Goal: Transaction & Acquisition: Book appointment/travel/reservation

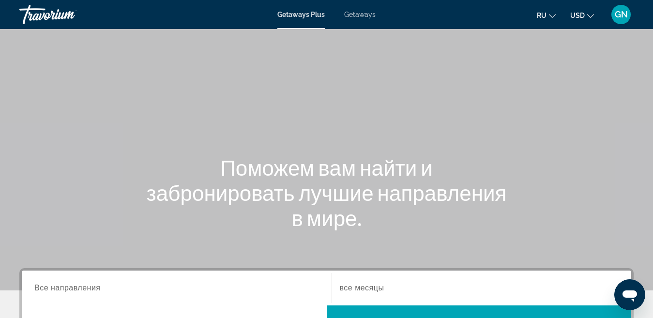
click at [358, 14] on span "Getaways" at bounding box center [359, 15] width 31 height 8
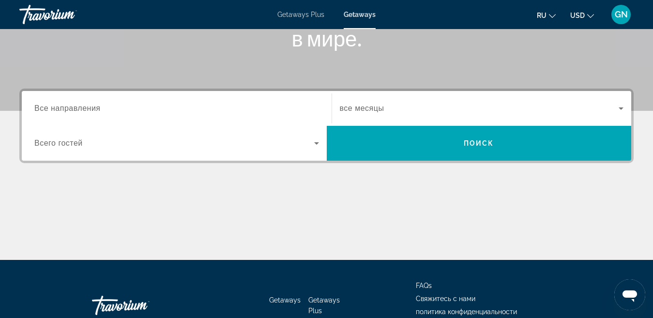
scroll to position [194, 0]
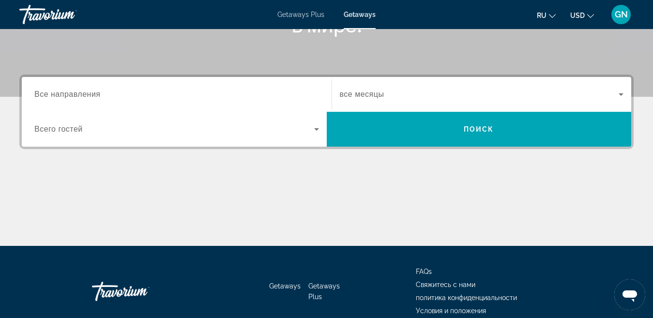
click at [64, 95] on span "Все направления" at bounding box center [67, 94] width 66 height 8
click at [64, 95] on input "Destination Все направления" at bounding box center [176, 95] width 285 height 12
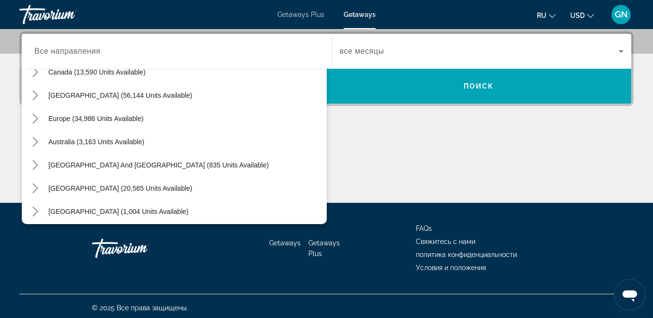
scroll to position [81, 0]
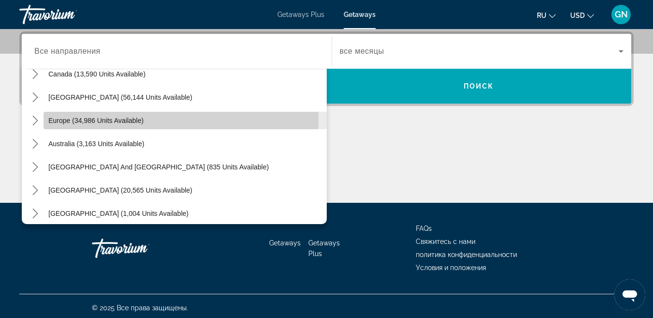
click at [124, 119] on span "Europe (34,986 units available)" at bounding box center [95, 121] width 95 height 8
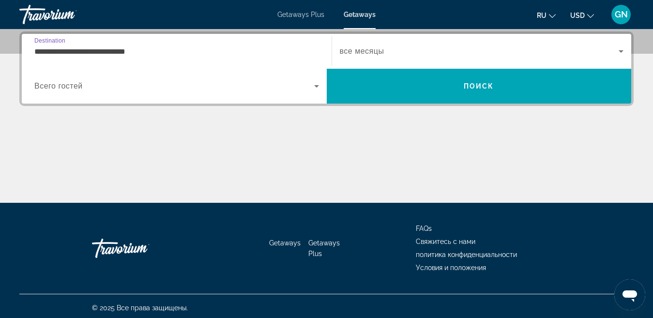
click at [114, 51] on input "**********" at bounding box center [176, 52] width 285 height 12
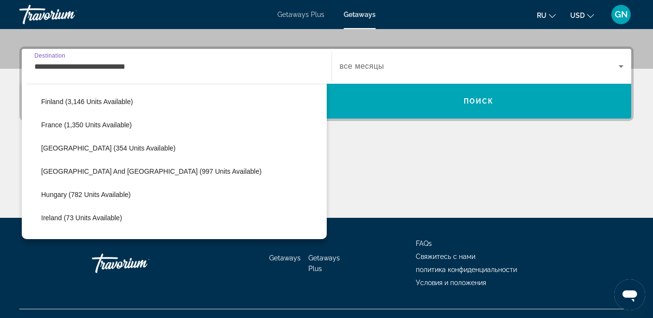
scroll to position [300, 0]
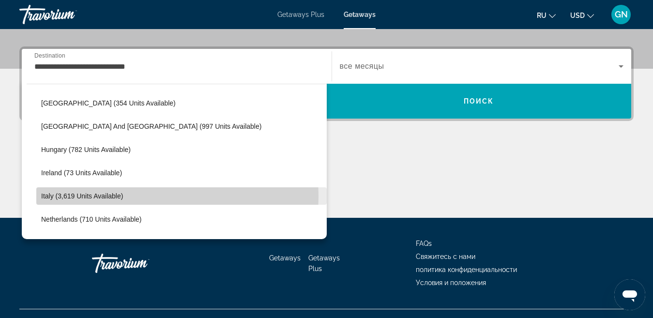
click at [108, 197] on span "Italy (3,619 units available)" at bounding box center [82, 196] width 82 height 8
type input "**********"
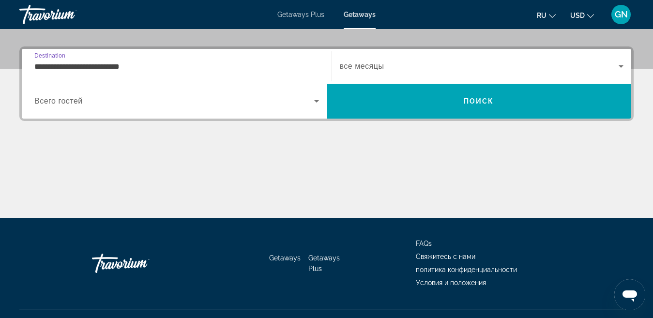
scroll to position [237, 0]
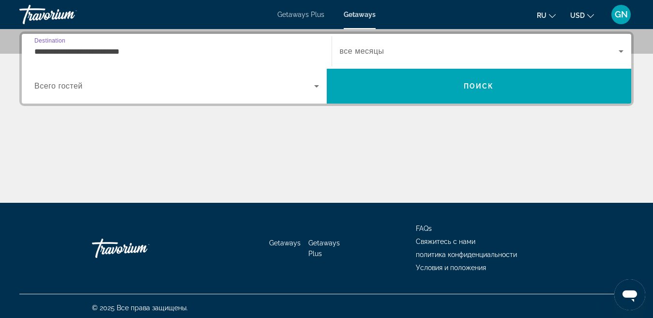
click at [316, 87] on icon "Search widget" at bounding box center [316, 86] width 5 height 2
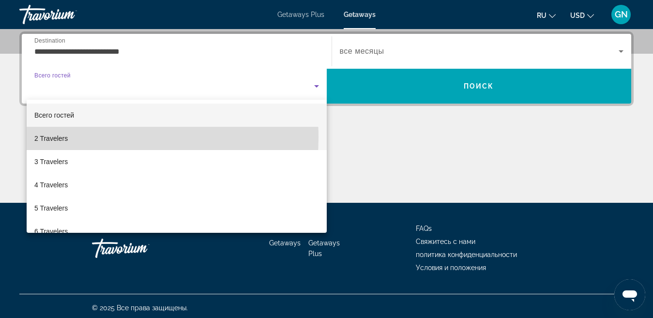
click at [65, 138] on span "2 Travelers" at bounding box center [50, 139] width 33 height 12
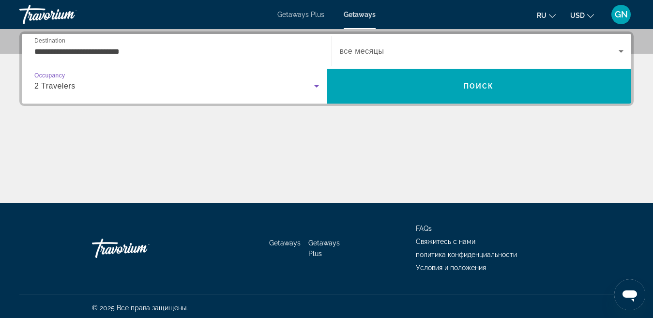
click at [620, 52] on icon "Search widget" at bounding box center [622, 52] width 12 height 12
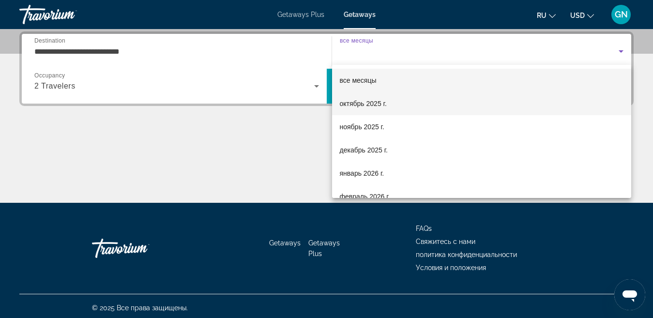
click at [387, 107] on mat-option "октябрь 2025 г." at bounding box center [482, 103] width 300 height 23
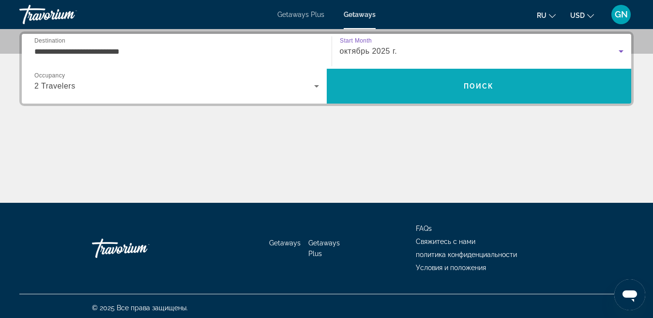
click at [475, 90] on span "Поиск" at bounding box center [479, 86] width 31 height 8
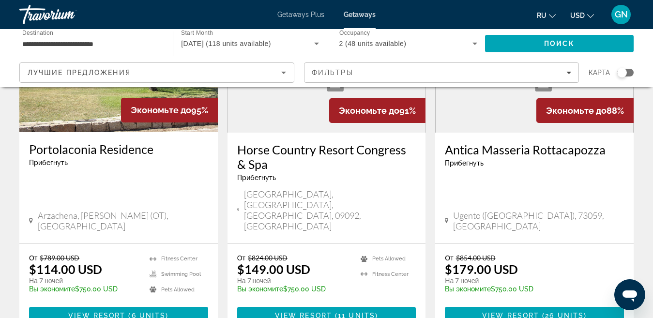
scroll to position [872, 0]
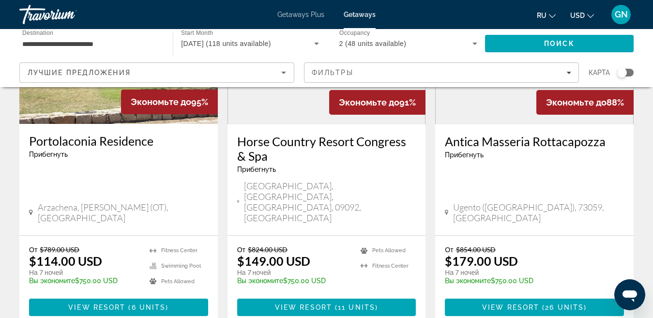
click at [623, 73] on div "Search widget" at bounding box center [623, 73] width 10 height 10
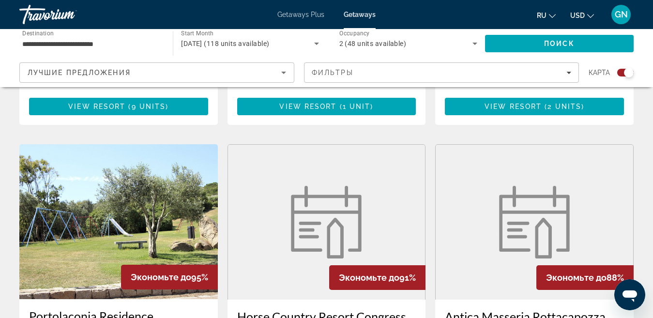
scroll to position [978, 0]
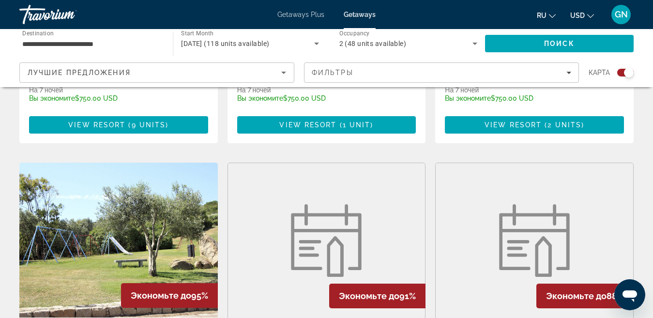
click at [332, 204] on img "Main content" at bounding box center [326, 240] width 82 height 73
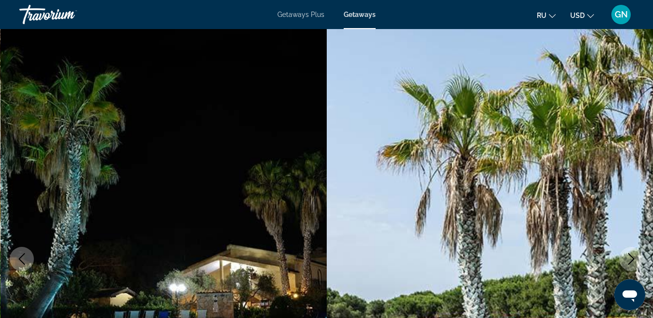
click at [630, 258] on icon "Next image" at bounding box center [632, 259] width 12 height 12
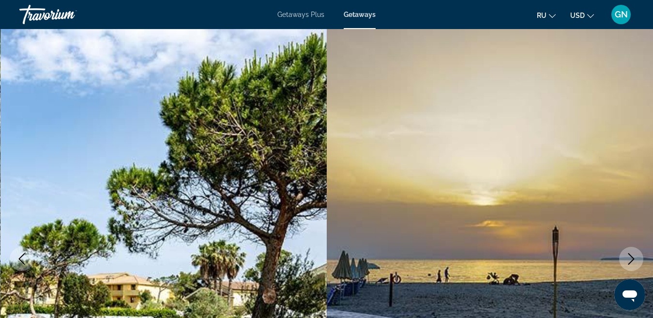
click at [630, 258] on icon "Next image" at bounding box center [632, 259] width 12 height 12
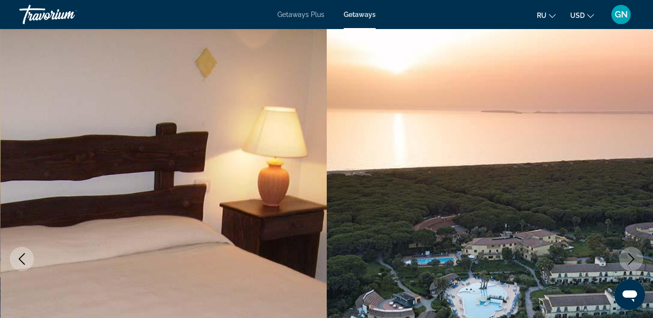
click at [630, 258] on icon "Next image" at bounding box center [632, 259] width 12 height 12
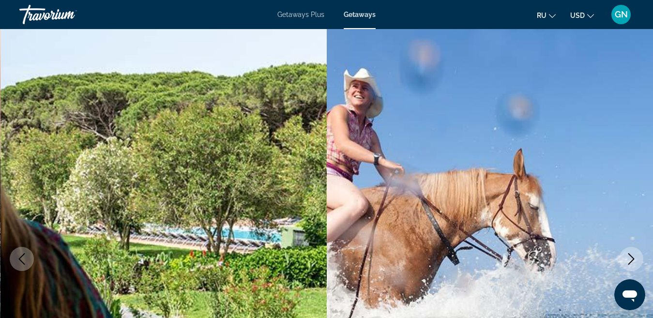
click at [630, 258] on icon "Next image" at bounding box center [632, 259] width 12 height 12
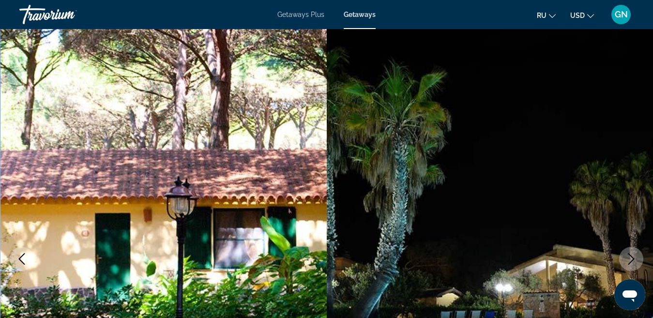
click at [630, 258] on icon "Next image" at bounding box center [632, 259] width 12 height 12
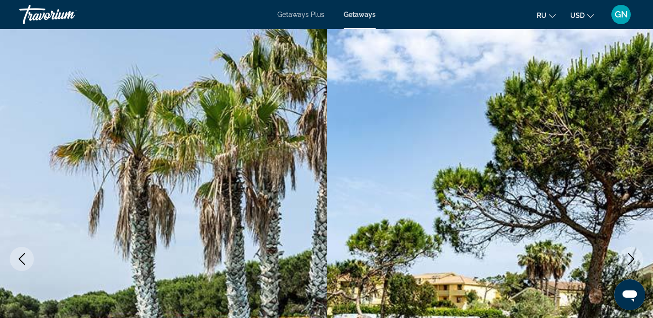
click at [630, 258] on icon "Next image" at bounding box center [632, 259] width 12 height 12
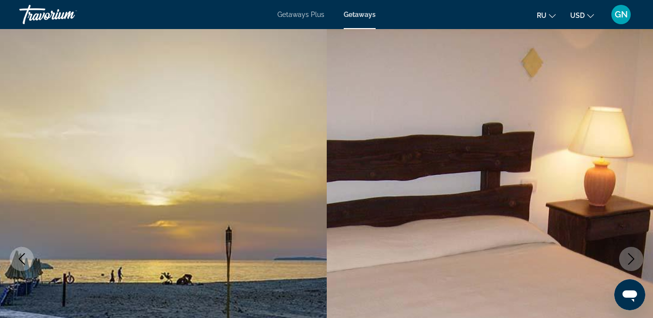
click at [630, 258] on icon "Next image" at bounding box center [632, 259] width 12 height 12
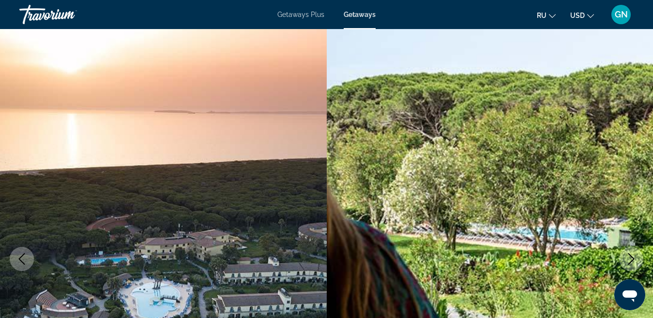
click at [17, 255] on icon "Previous image" at bounding box center [22, 259] width 12 height 12
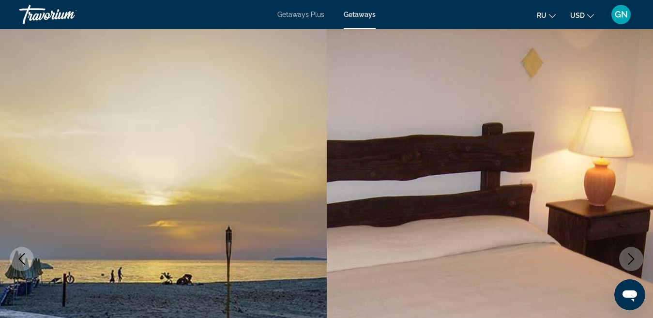
click at [21, 257] on icon "Previous image" at bounding box center [22, 259] width 6 height 12
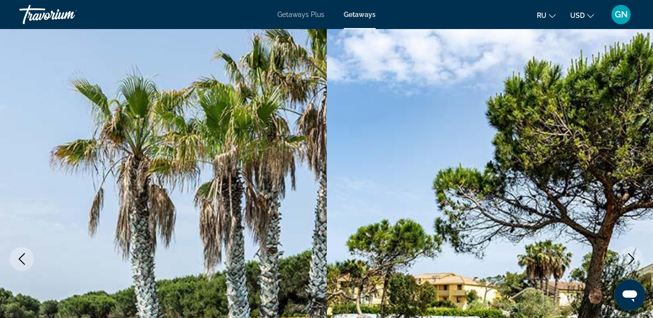
click at [23, 260] on icon "Previous image" at bounding box center [22, 259] width 12 height 12
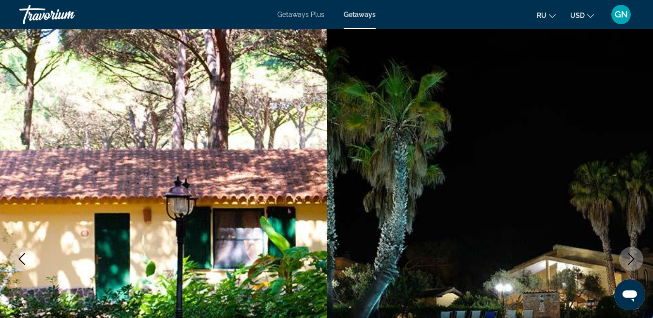
click at [20, 260] on icon "Previous image" at bounding box center [22, 259] width 6 height 12
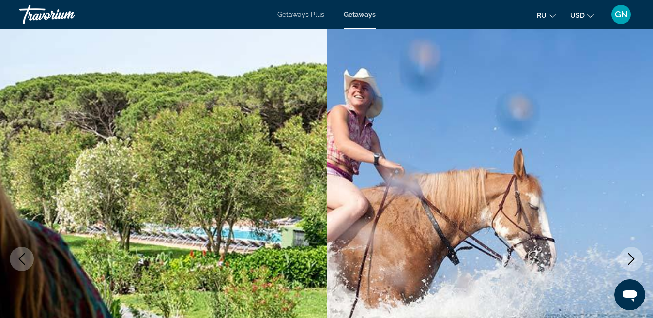
click at [20, 260] on icon "Previous image" at bounding box center [22, 259] width 6 height 12
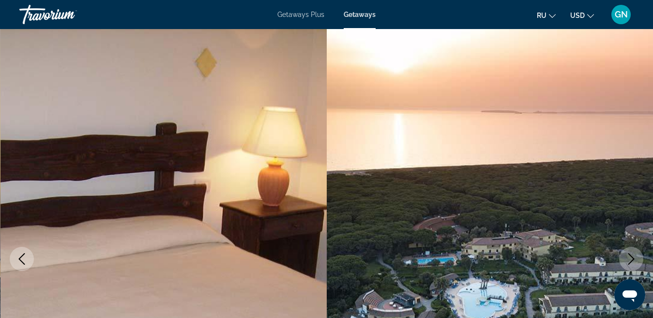
click at [20, 260] on icon "Previous image" at bounding box center [22, 259] width 6 height 12
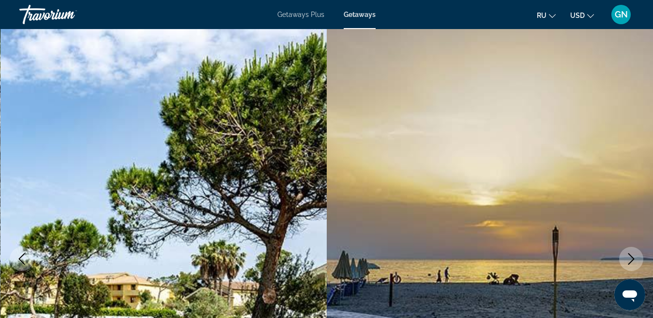
click at [20, 260] on icon "Previous image" at bounding box center [22, 259] width 6 height 12
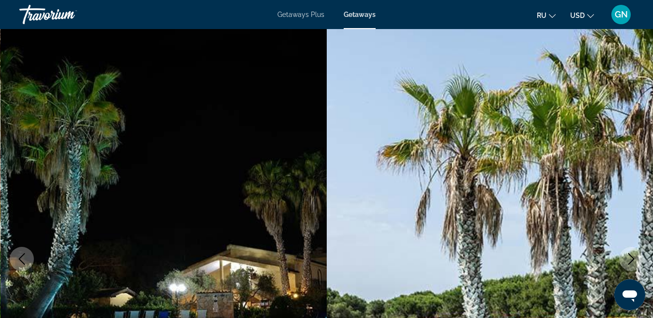
click at [329, 33] on img "Main content" at bounding box center [490, 259] width 327 height 460
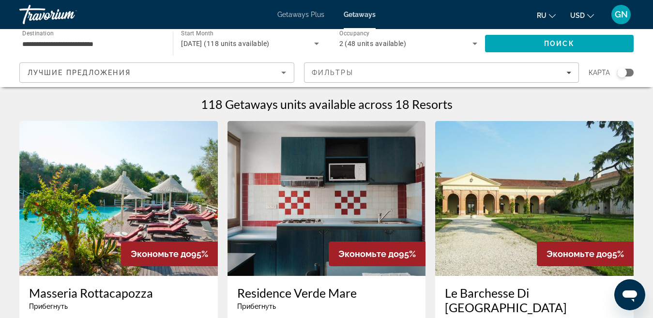
click at [284, 74] on icon "Sort by" at bounding box center [283, 73] width 5 height 2
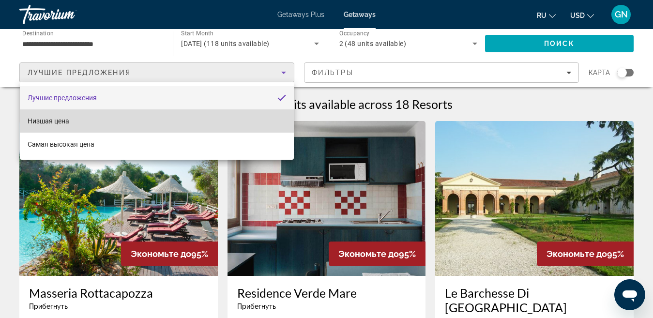
click at [59, 122] on span "Низшая цена" at bounding box center [49, 121] width 42 height 8
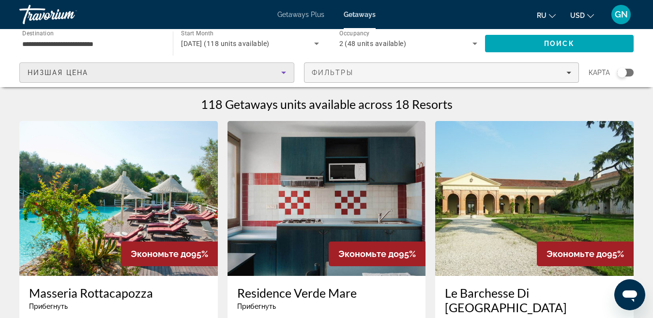
click at [567, 74] on icon "Filters" at bounding box center [569, 72] width 5 height 5
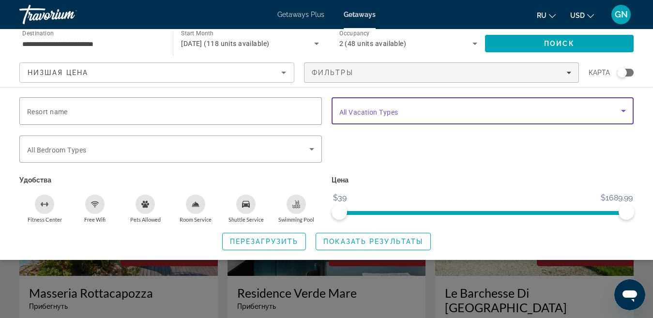
click at [624, 112] on icon "Search widget" at bounding box center [623, 111] width 5 height 2
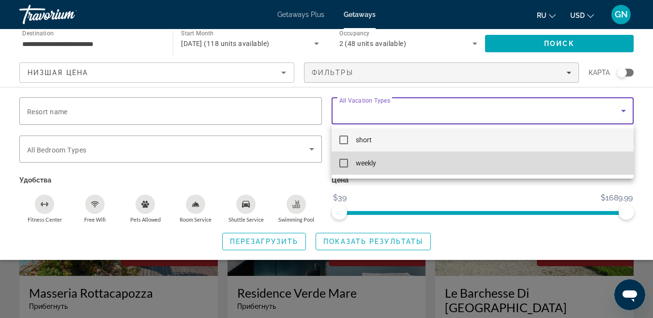
click at [342, 162] on mat-pseudo-checkbox at bounding box center [344, 163] width 9 height 9
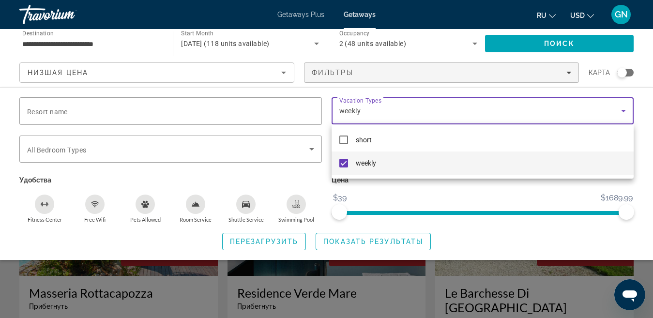
click at [311, 149] on div at bounding box center [326, 159] width 653 height 318
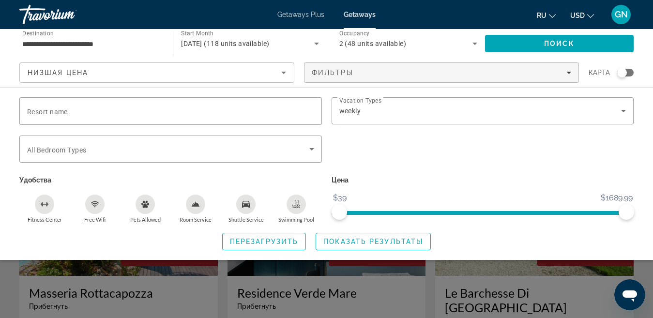
click at [311, 149] on icon "Search widget" at bounding box center [312, 149] width 5 height 2
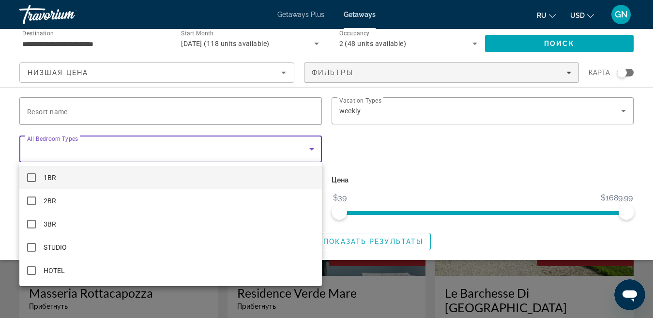
click at [30, 178] on mat-pseudo-checkbox at bounding box center [31, 177] width 9 height 9
click at [547, 46] on div at bounding box center [326, 159] width 653 height 318
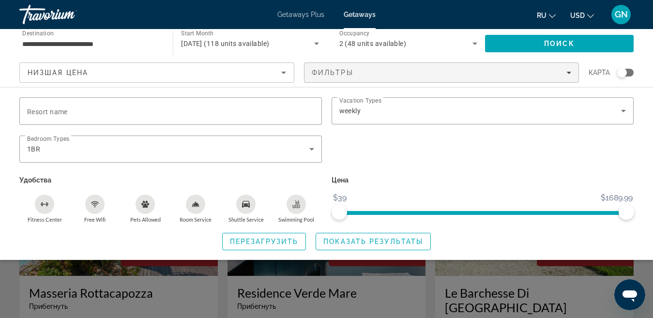
click at [623, 72] on div "Search widget" at bounding box center [623, 73] width 10 height 10
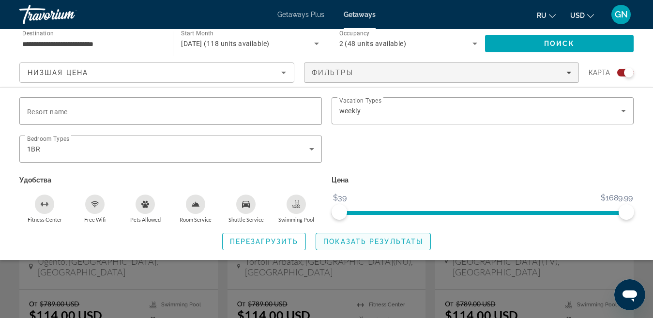
scroll to position [387, 0]
click at [411, 242] on span "Показать результаты" at bounding box center [374, 242] width 100 height 8
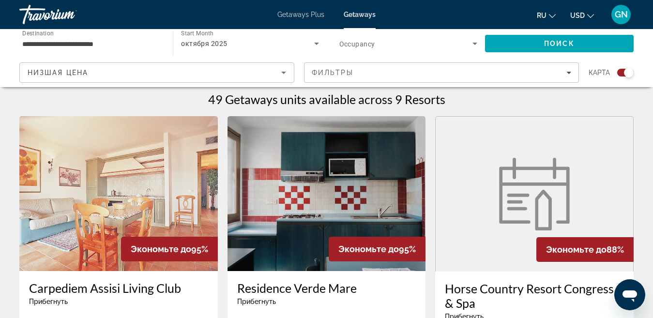
scroll to position [291, 0]
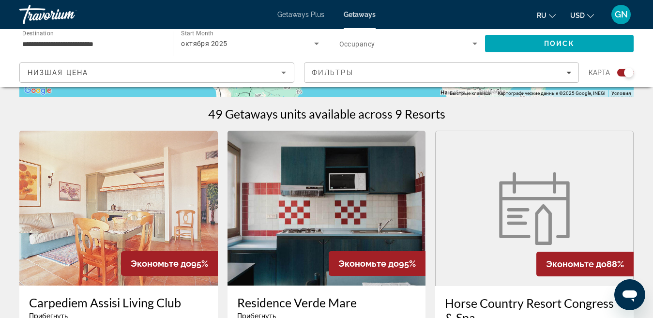
click at [537, 227] on img "Main content" at bounding box center [535, 208] width 82 height 73
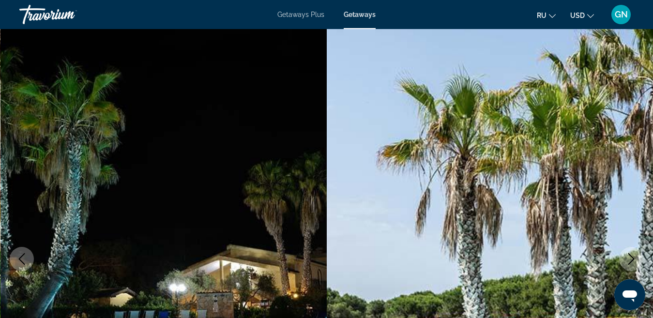
click at [631, 260] on icon "Next image" at bounding box center [632, 259] width 12 height 12
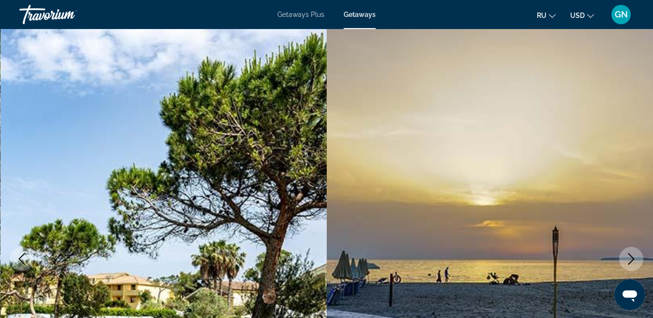
click at [631, 260] on icon "Next image" at bounding box center [632, 259] width 12 height 12
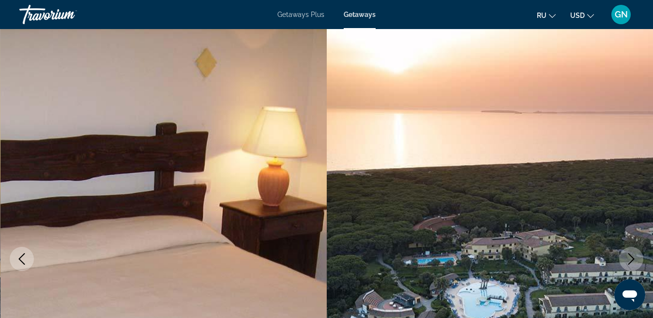
click at [631, 260] on icon "Next image" at bounding box center [632, 259] width 12 height 12
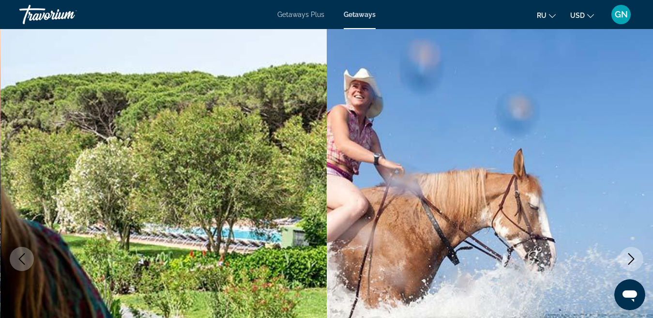
click at [631, 260] on icon "Next image" at bounding box center [632, 259] width 12 height 12
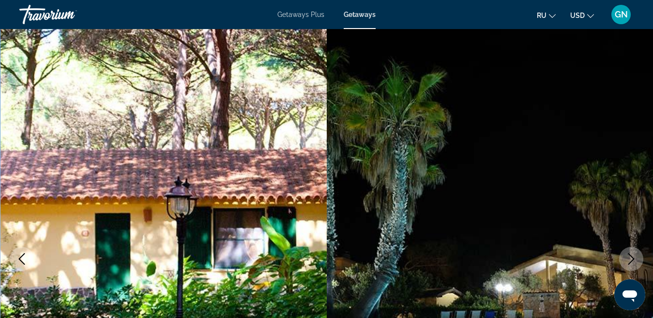
click at [631, 260] on icon "Next image" at bounding box center [632, 259] width 12 height 12
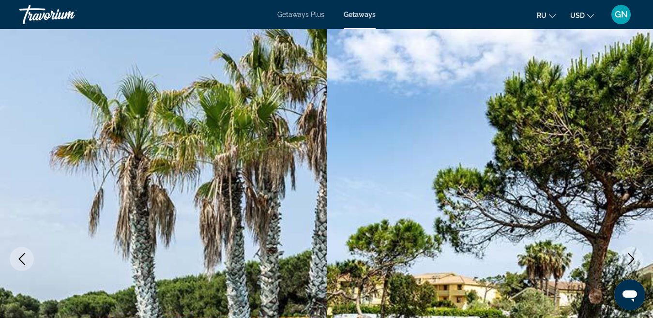
click at [631, 260] on icon "Next image" at bounding box center [632, 259] width 12 height 12
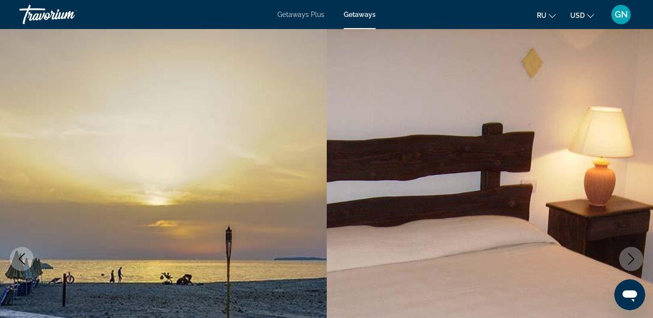
click at [631, 260] on icon "Next image" at bounding box center [632, 259] width 12 height 12
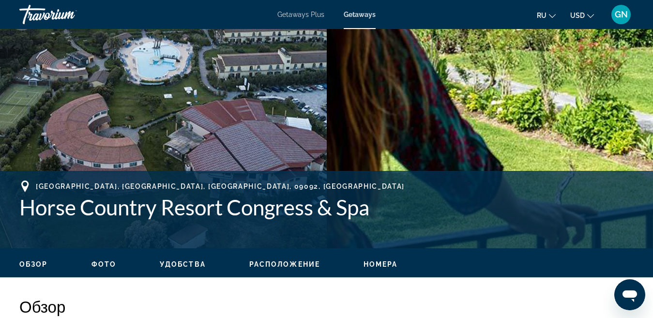
scroll to position [242, 0]
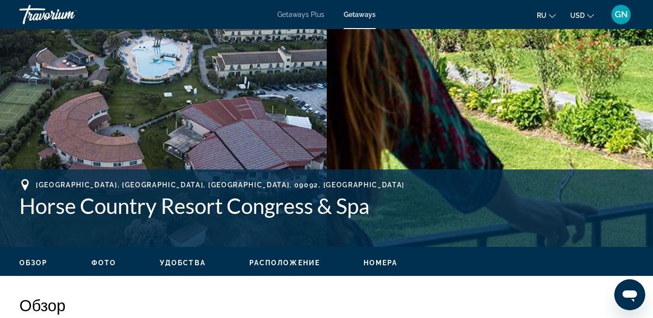
click at [297, 263] on span "Расположение" at bounding box center [284, 263] width 71 height 8
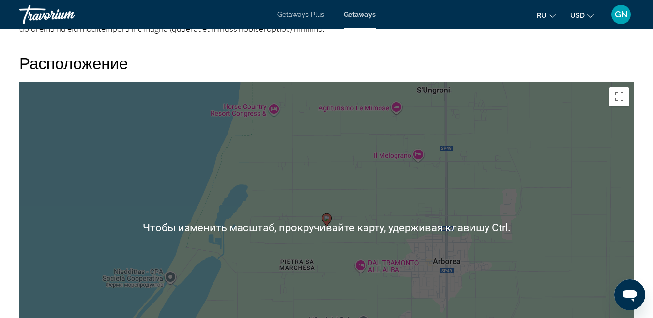
scroll to position [1362, 0]
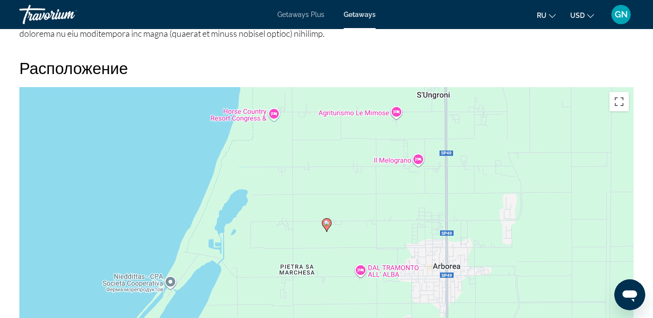
click at [393, 212] on div "Чтобы активировать перетаскивание с помощью клавиатуры, нажмите Alt + Ввод. Пос…" at bounding box center [326, 232] width 615 height 291
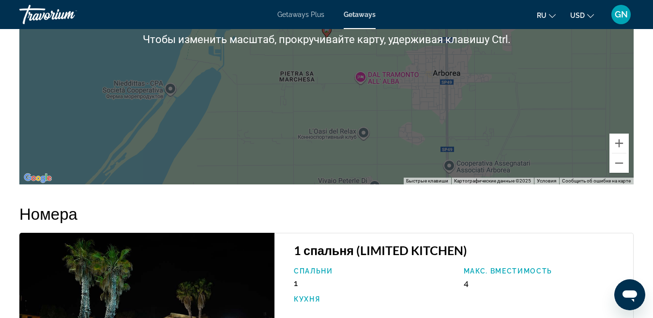
scroll to position [1555, 0]
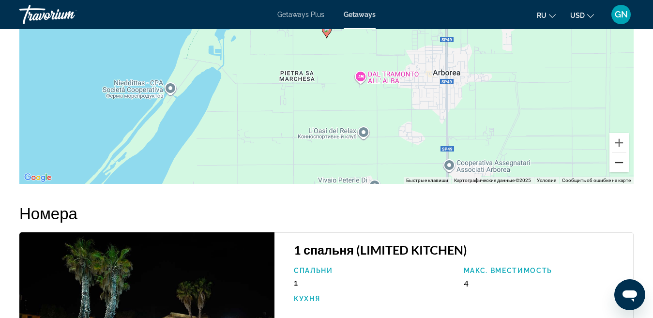
click at [616, 165] on button "Уменьшить" at bounding box center [619, 162] width 19 height 19
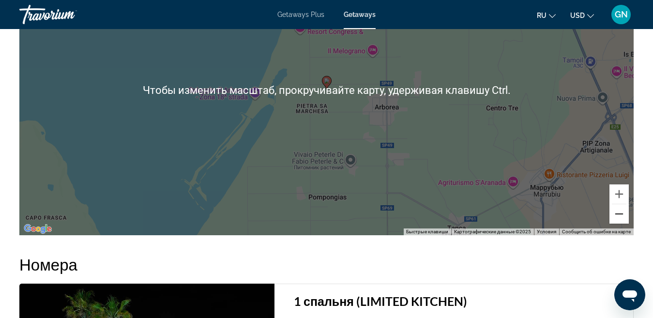
scroll to position [1507, 0]
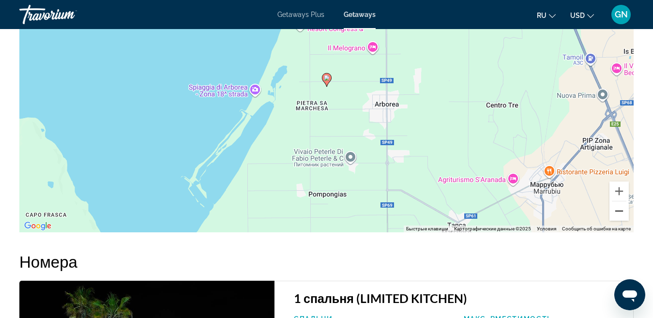
click at [621, 212] on button "Уменьшить" at bounding box center [619, 210] width 19 height 19
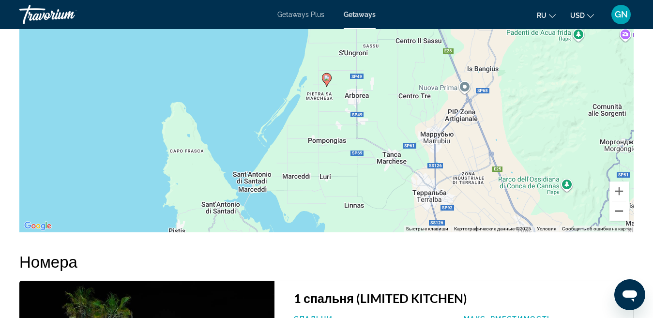
click at [621, 212] on button "Уменьшить" at bounding box center [619, 210] width 19 height 19
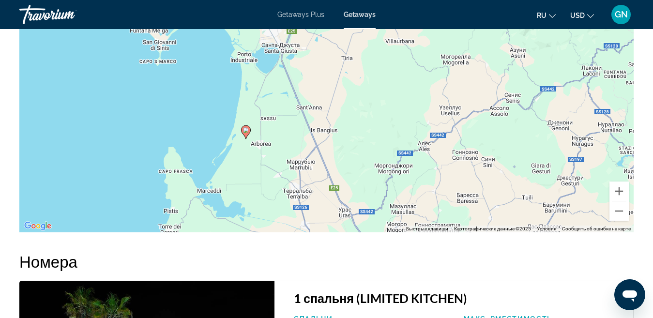
drag, startPoint x: 584, startPoint y: 189, endPoint x: 502, endPoint y: 242, distance: 97.4
click at [620, 211] on button "Уменьшить" at bounding box center [619, 210] width 19 height 19
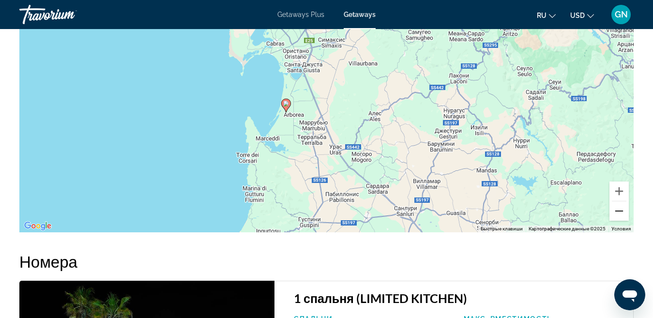
click at [618, 214] on button "Уменьшить" at bounding box center [619, 210] width 19 height 19
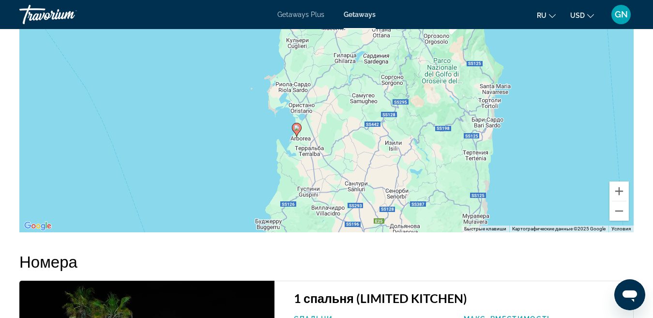
drag, startPoint x: 456, startPoint y: 142, endPoint x: 479, endPoint y: 167, distance: 34.3
click at [449, 172] on div "Чтобы активировать перетаскивание с помощью клавиатуры, нажмите Alt + Ввод. Пос…" at bounding box center [326, 87] width 615 height 291
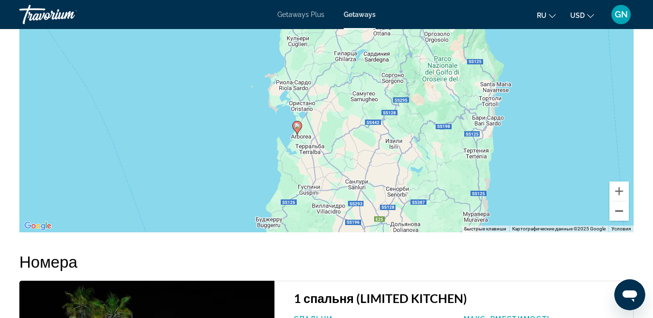
click at [619, 213] on button "Уменьшить" at bounding box center [619, 210] width 19 height 19
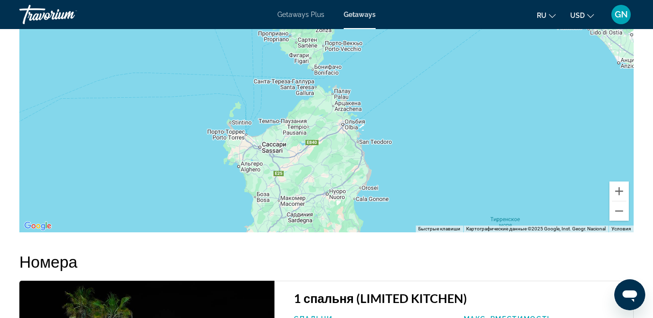
drag, startPoint x: 508, startPoint y: 68, endPoint x: 455, endPoint y: 215, distance: 155.8
click at [455, 215] on div "Чтобы активировать перетаскивание с помощью клавиатуры, нажмите Alt + Ввод. Пос…" at bounding box center [326, 87] width 615 height 291
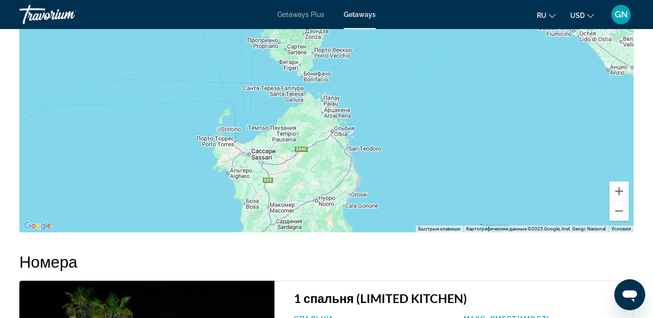
drag, startPoint x: 431, startPoint y: 64, endPoint x: 420, endPoint y: 71, distance: 12.6
click at [420, 71] on div "Чтобы активировать перетаскивание с помощью клавиатуры, нажмите Alt + Ввод. Пос…" at bounding box center [326, 87] width 615 height 291
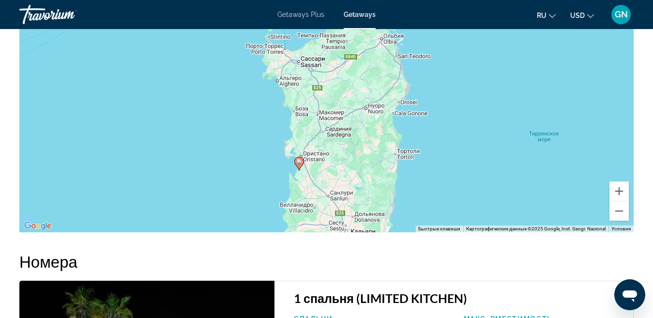
drag, startPoint x: 403, startPoint y: 168, endPoint x: 452, endPoint y: 75, distance: 105.7
click at [452, 75] on div "Чтобы активировать перетаскивание с помощью клавиатуры, нажмите Alt + Ввод. Пос…" at bounding box center [326, 87] width 615 height 291
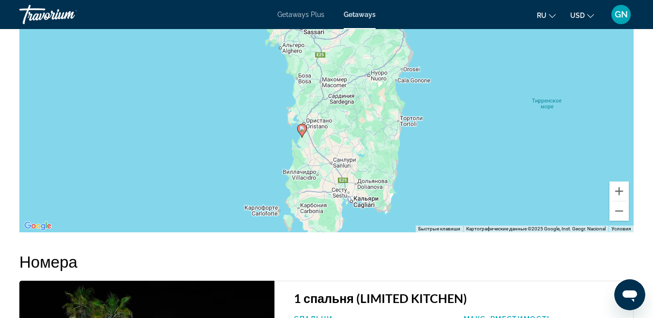
drag, startPoint x: 432, startPoint y: 155, endPoint x: 434, endPoint y: 117, distance: 38.4
click at [434, 117] on div "Чтобы активировать перетаскивание с помощью клавиатуры, нажмите Alt + Ввод. Пос…" at bounding box center [326, 87] width 615 height 291
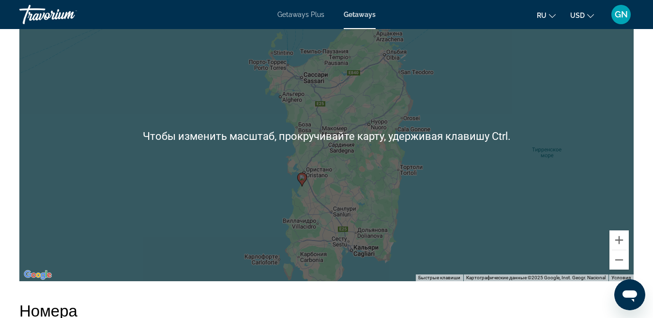
scroll to position [1458, 0]
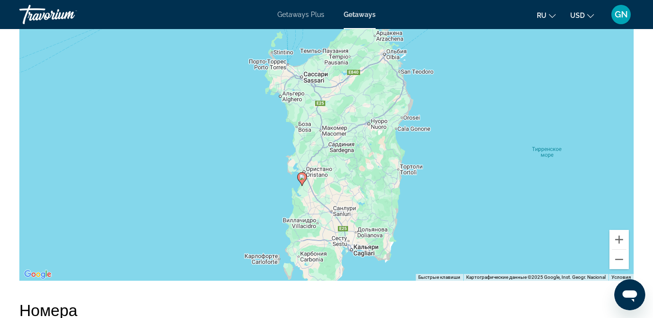
click at [473, 168] on div "Чтобы активировать перетаскивание с помощью клавиатуры, нажмите Alt + Ввод. Пос…" at bounding box center [326, 135] width 615 height 291
